Goal: Navigation & Orientation: Find specific page/section

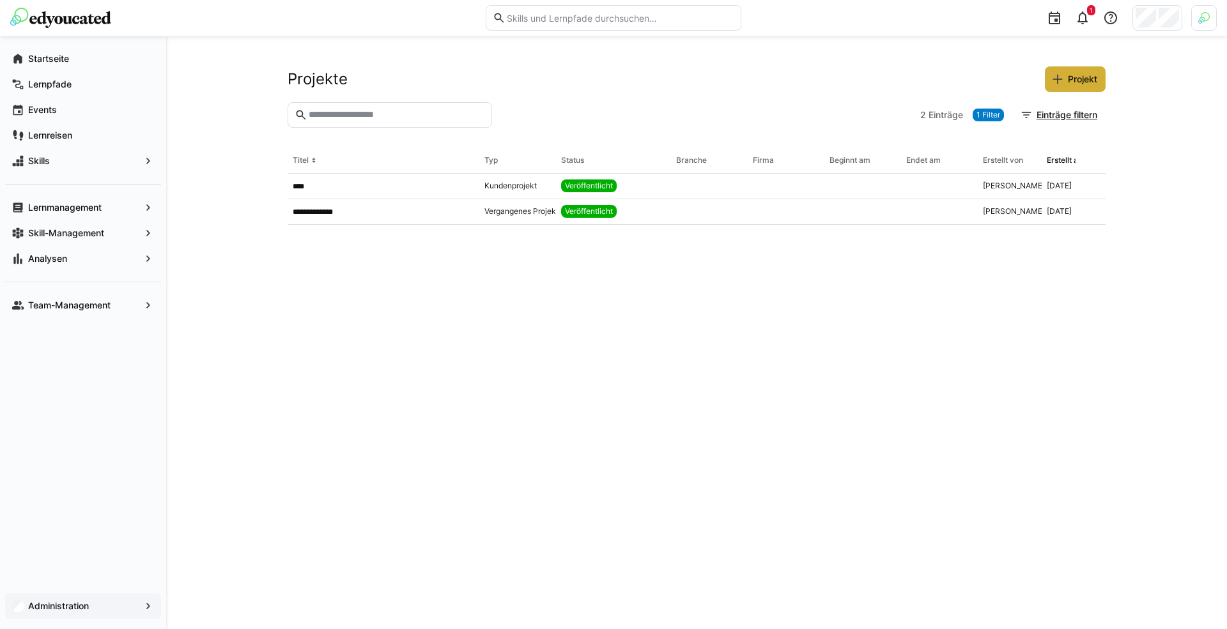
click at [100, 601] on span "Administration" at bounding box center [83, 606] width 114 height 13
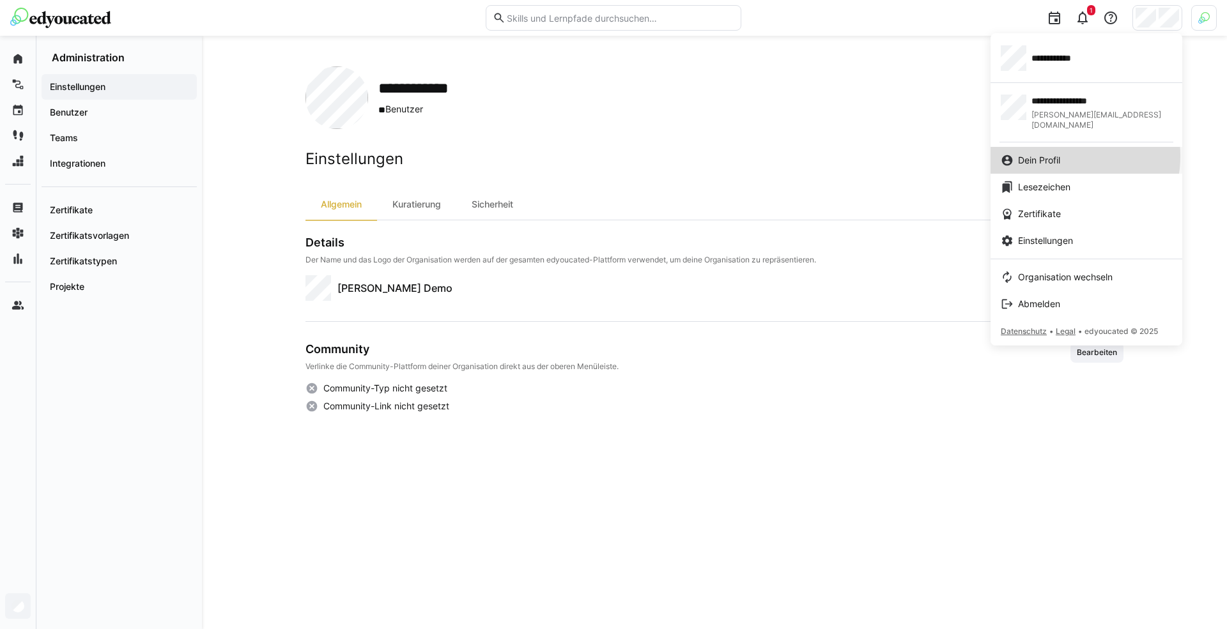
click at [1056, 154] on span "Dein Profil" at bounding box center [1039, 160] width 42 height 13
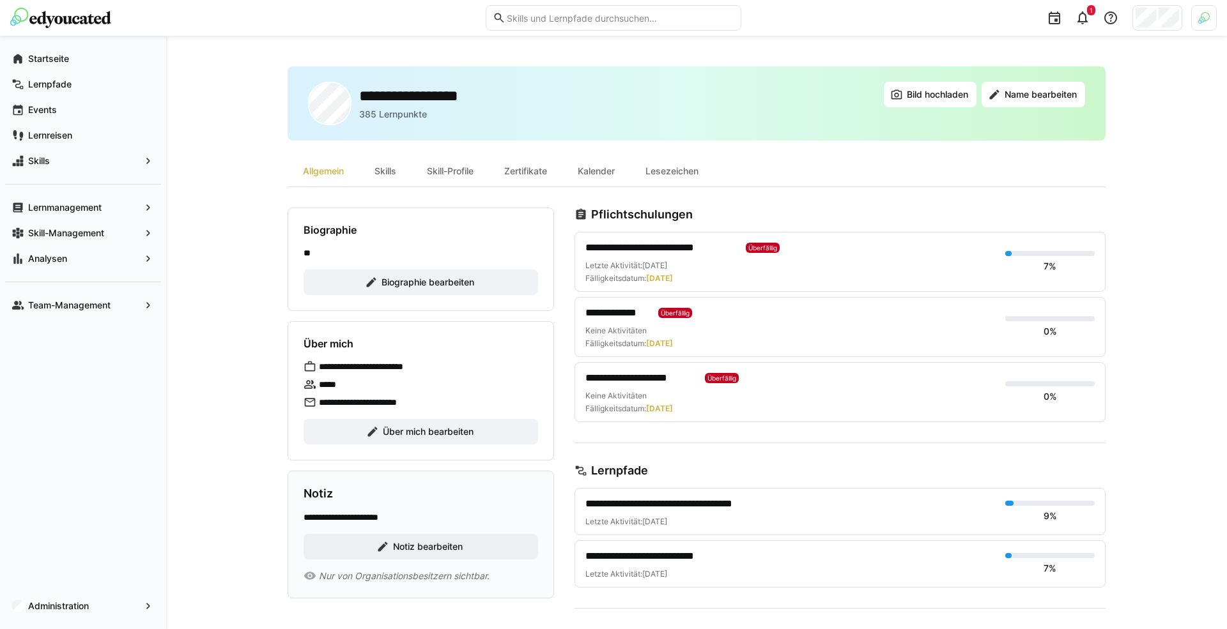
click at [1195, 15] on div at bounding box center [1204, 18] width 26 height 26
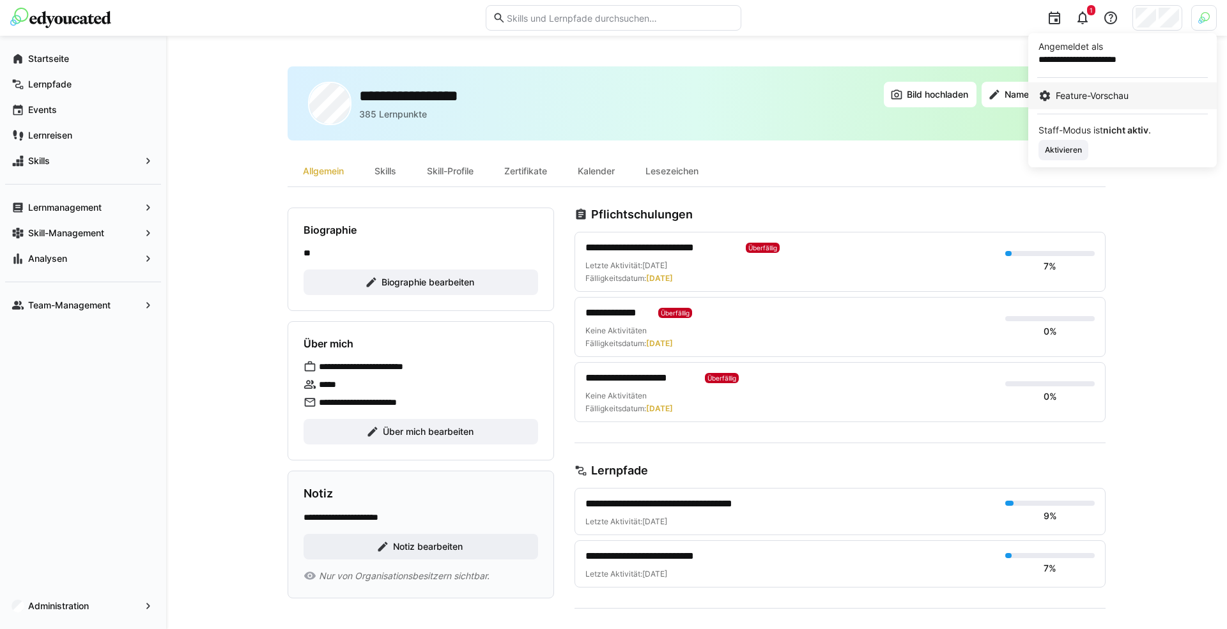
click at [1065, 103] on link "Feature-Vorschau" at bounding box center [1122, 95] width 189 height 27
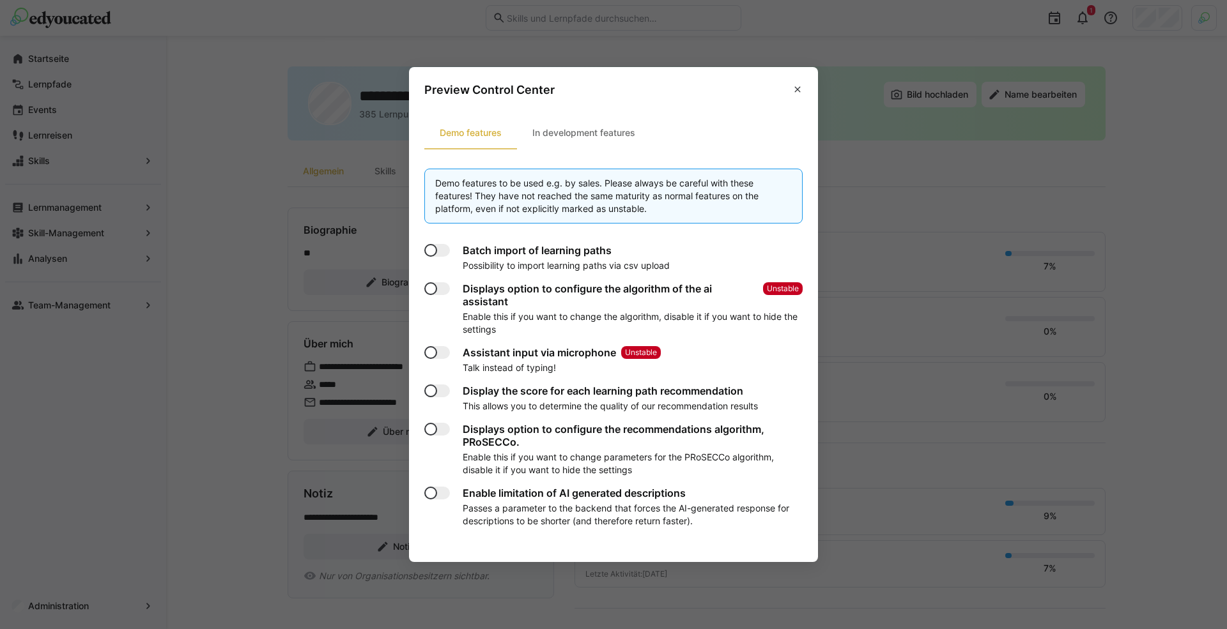
click at [602, 148] on section "Demo features In development features Demo features to be used e.g. by sales. P…" at bounding box center [613, 334] width 409 height 455
click at [602, 135] on div "In development features" at bounding box center [584, 133] width 134 height 31
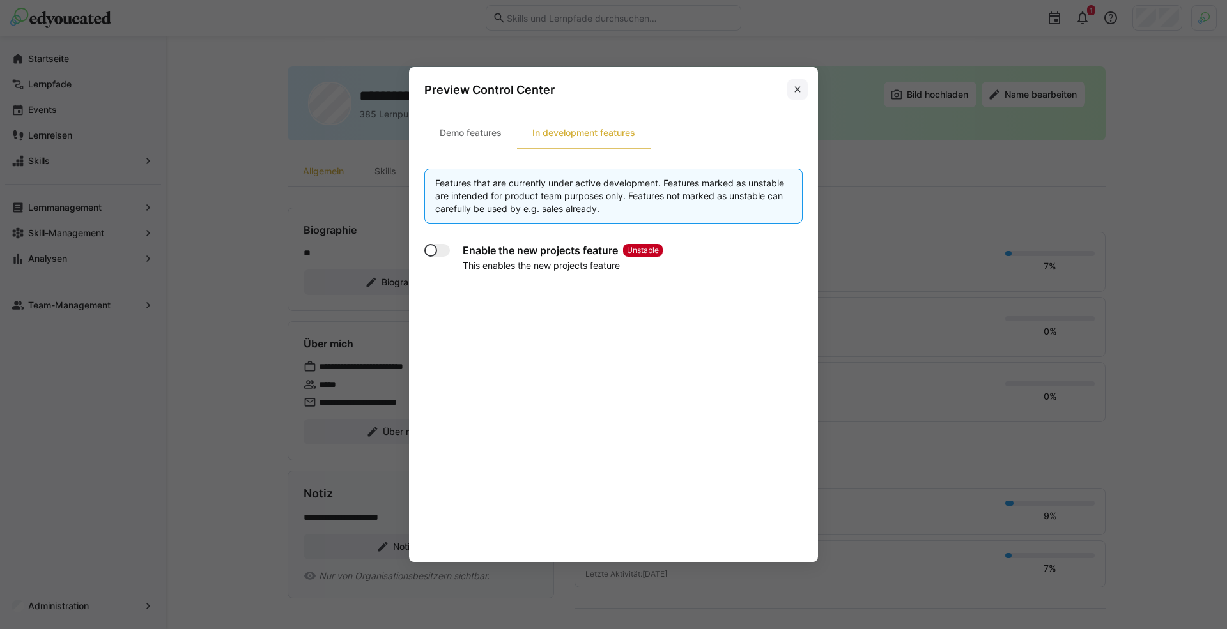
click at [792, 89] on eds-icon at bounding box center [797, 89] width 10 height 10
